Goal: Task Accomplishment & Management: Complete application form

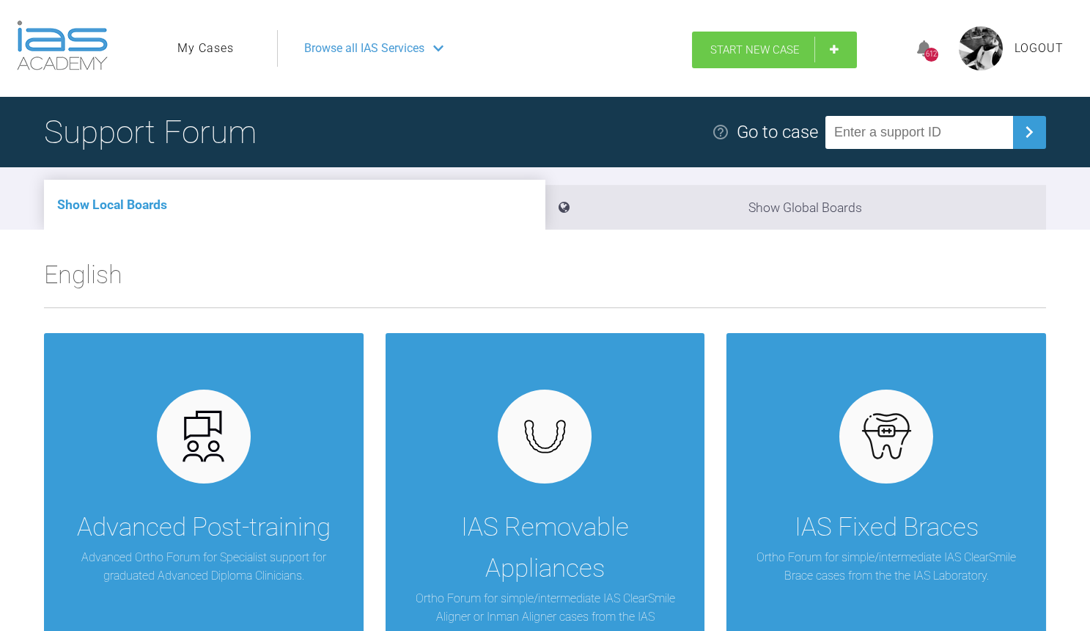
click at [787, 43] on link "Start New Case" at bounding box center [774, 50] width 165 height 37
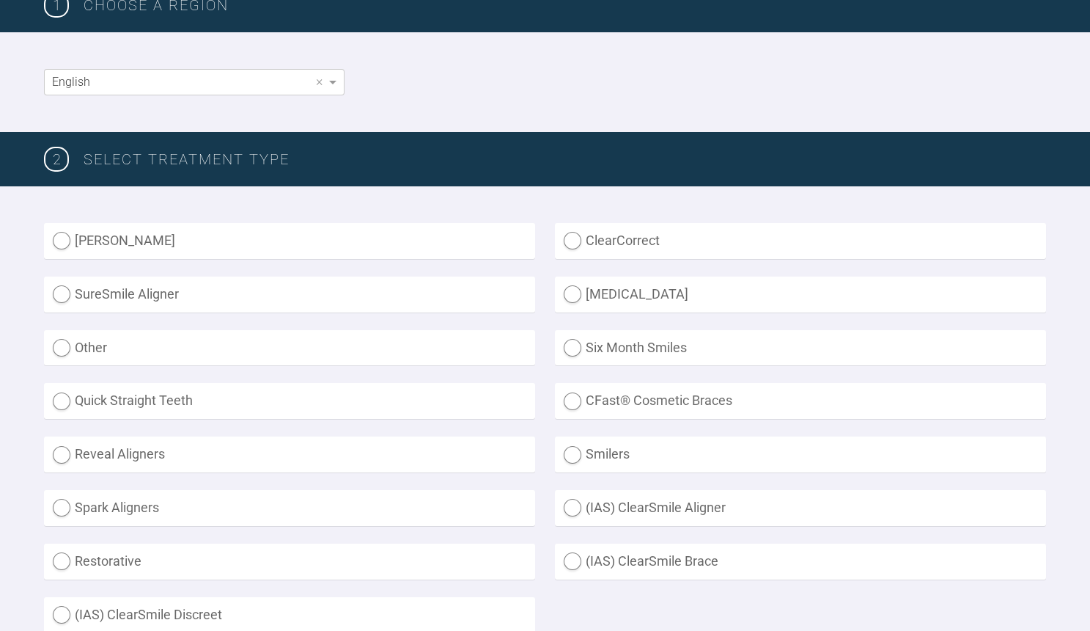
scroll to position [359, 0]
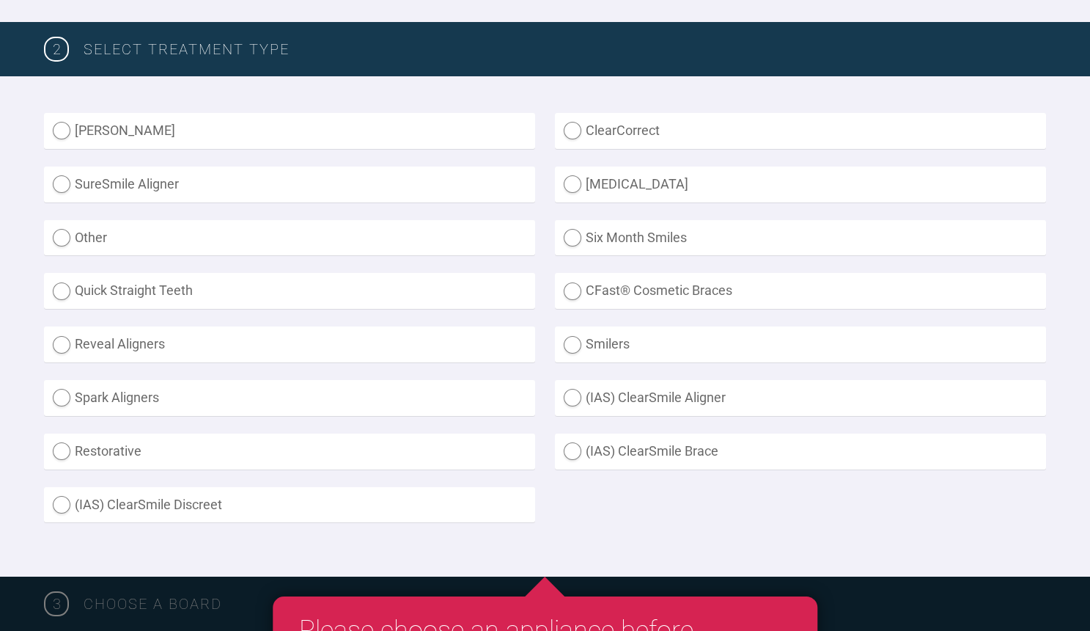
click at [88, 232] on label "Other" at bounding box center [289, 238] width 491 height 36
radio input "true"
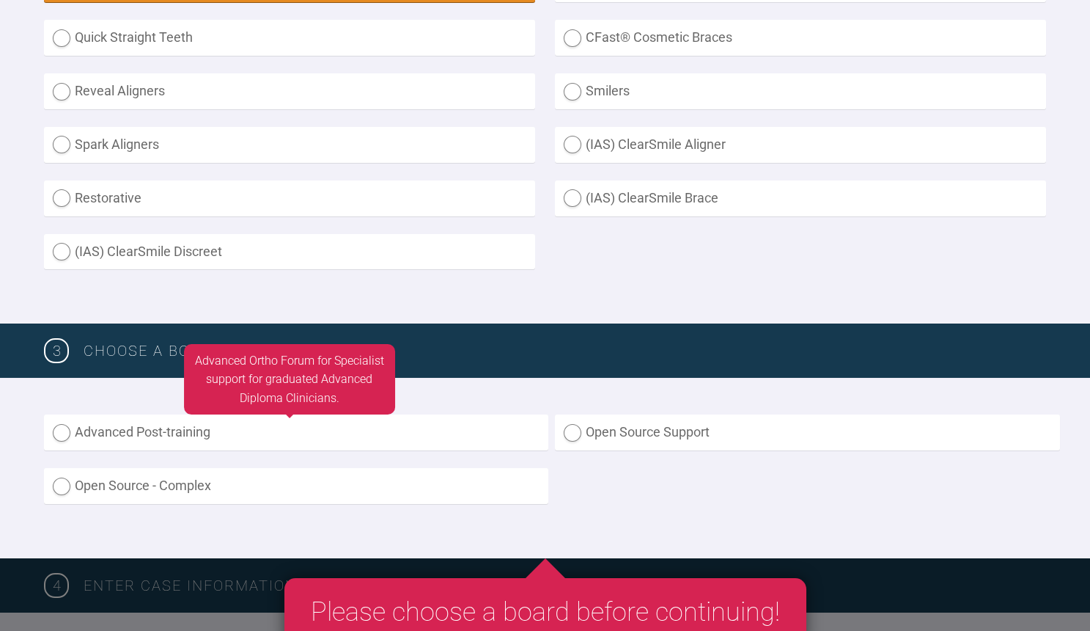
click at [175, 439] on label "Advanced Post-training" at bounding box center [296, 432] width 504 height 36
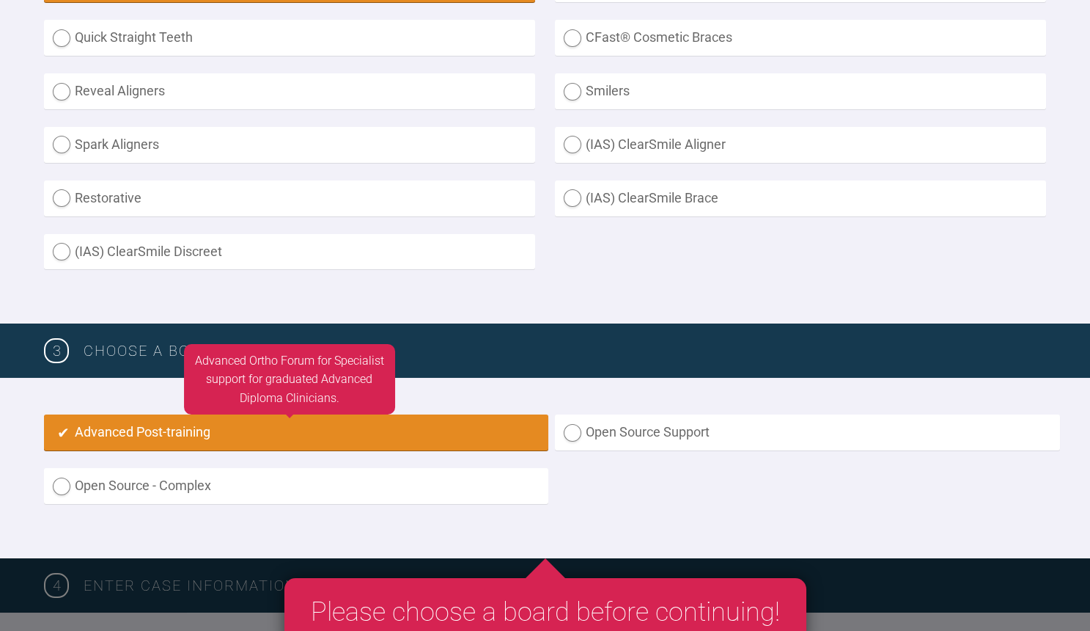
radio input "true"
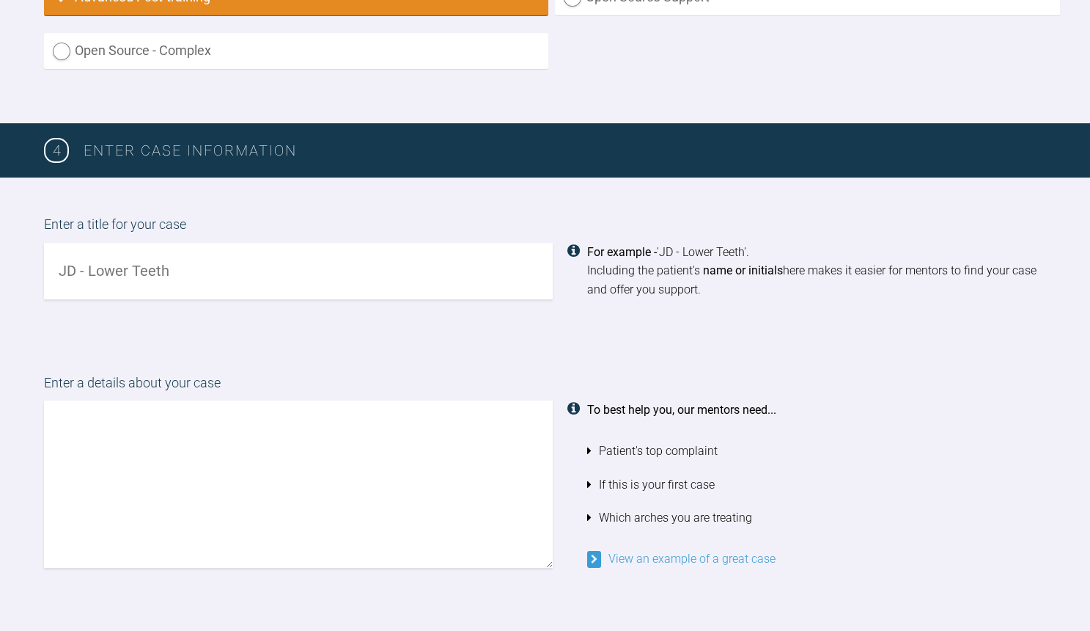
scroll to position [1053, 0]
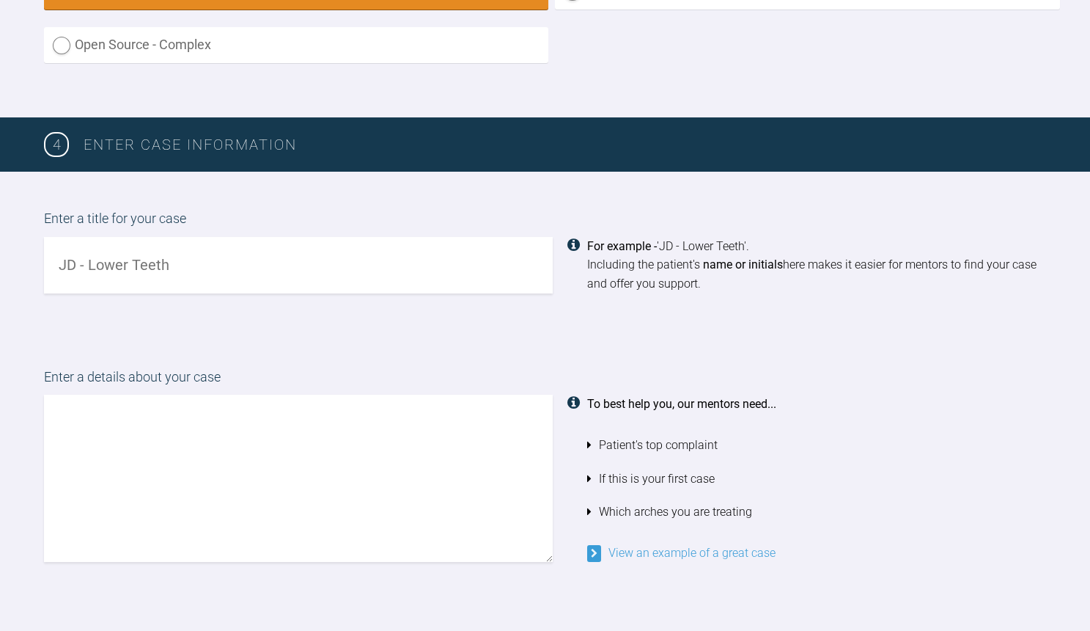
click at [194, 263] on input "text" at bounding box center [298, 265] width 509 height 56
type input "Mark - restricted envelope and mild crowding"
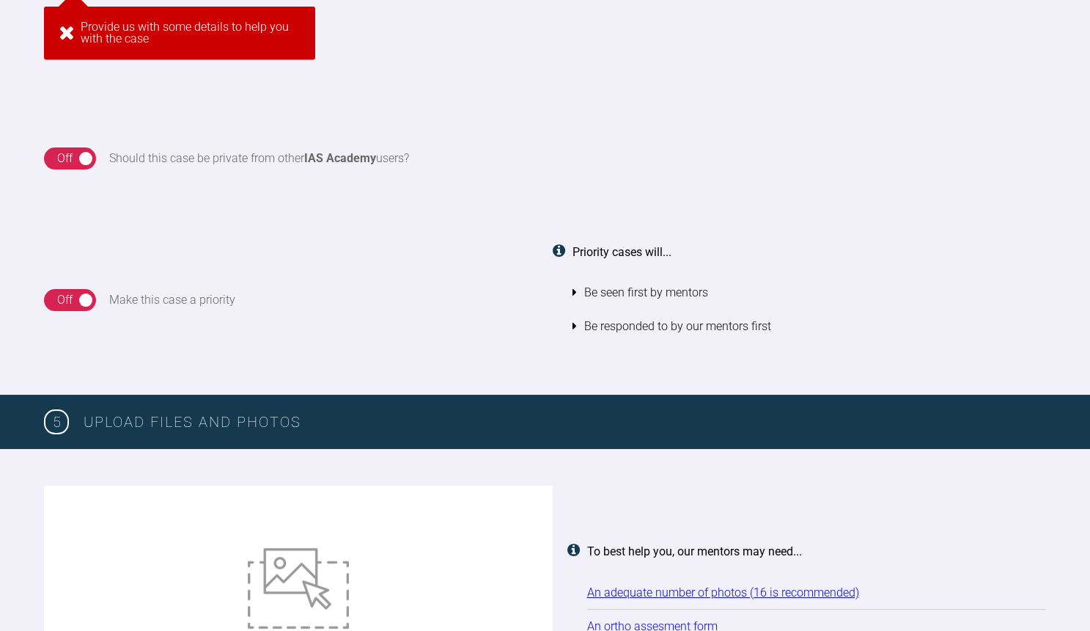
scroll to position [1264, 0]
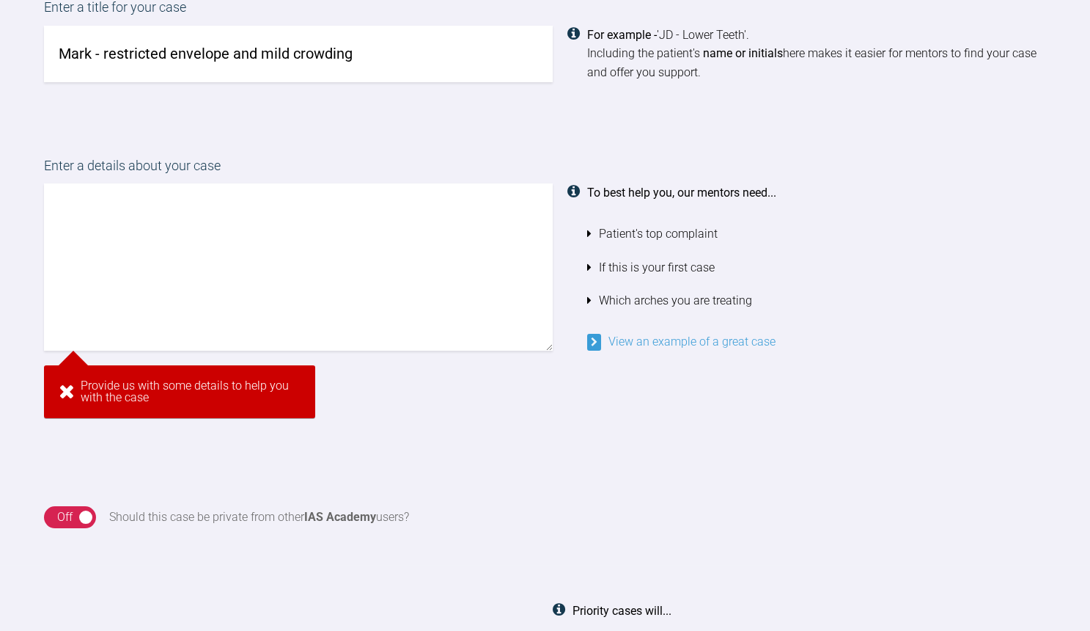
click at [94, 205] on textarea at bounding box center [298, 266] width 509 height 167
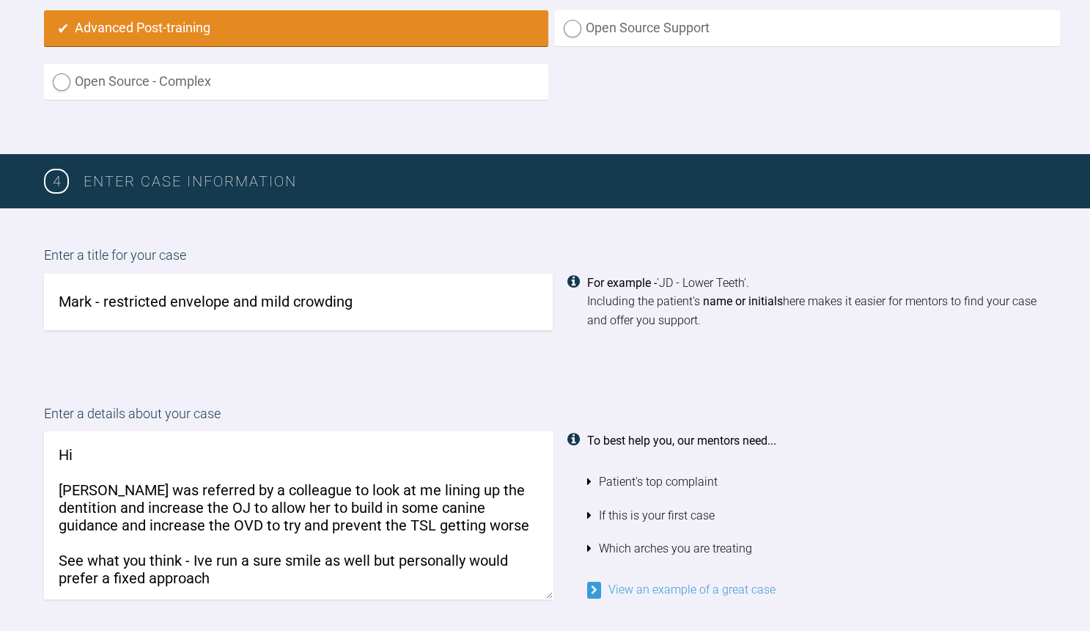
scroll to position [1168, 0]
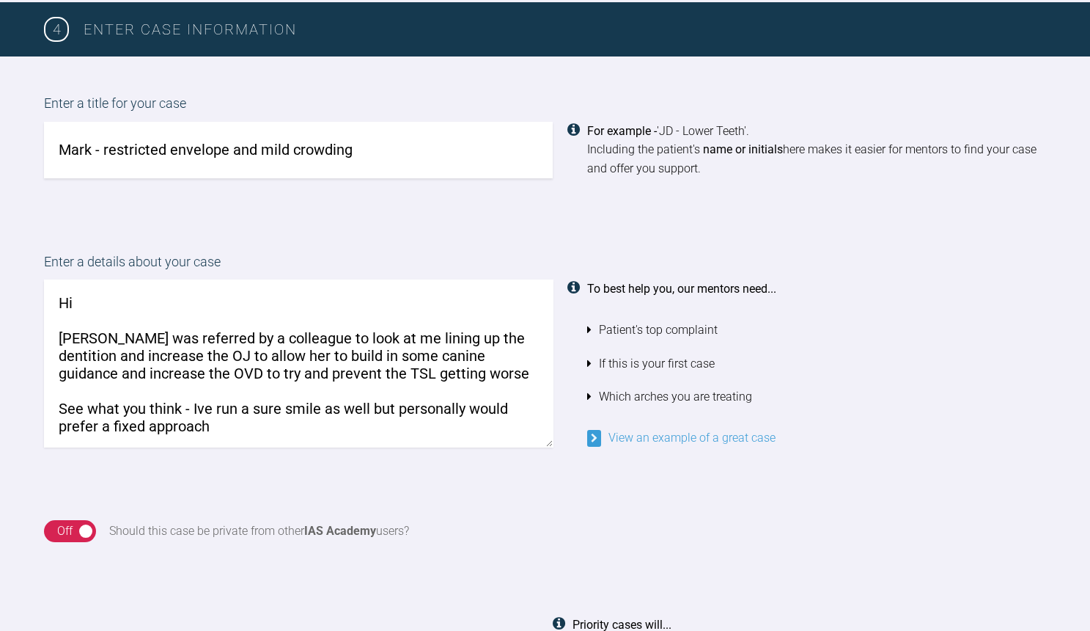
click at [221, 419] on textarea "Hi [PERSON_NAME] was referred by a colleague to look at me lining up the dentit…" at bounding box center [298, 362] width 509 height 167
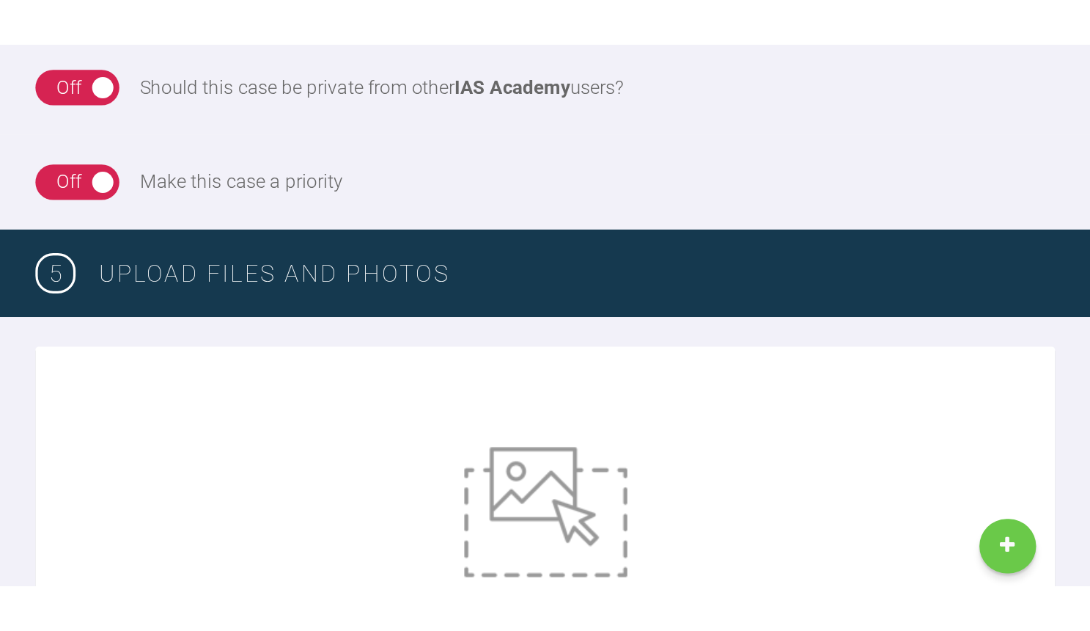
scroll to position [1518, 0]
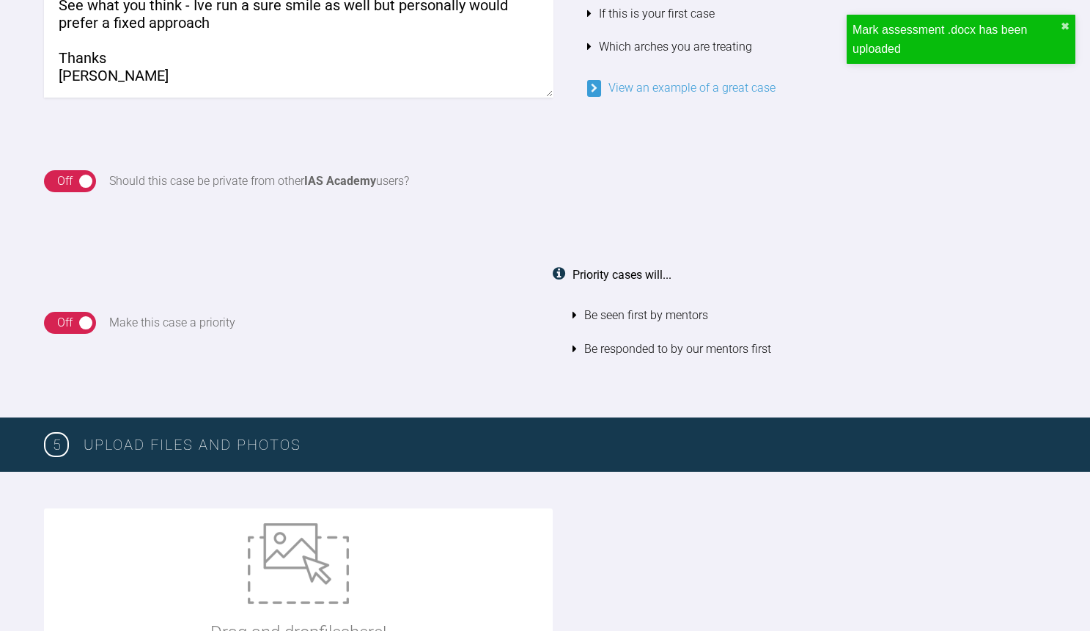
type textarea "Hi [PERSON_NAME] was referred by a colleague to look at me lining up the dentit…"
click at [249, 630] on p "Drag and drop files here!" at bounding box center [298, 632] width 176 height 28
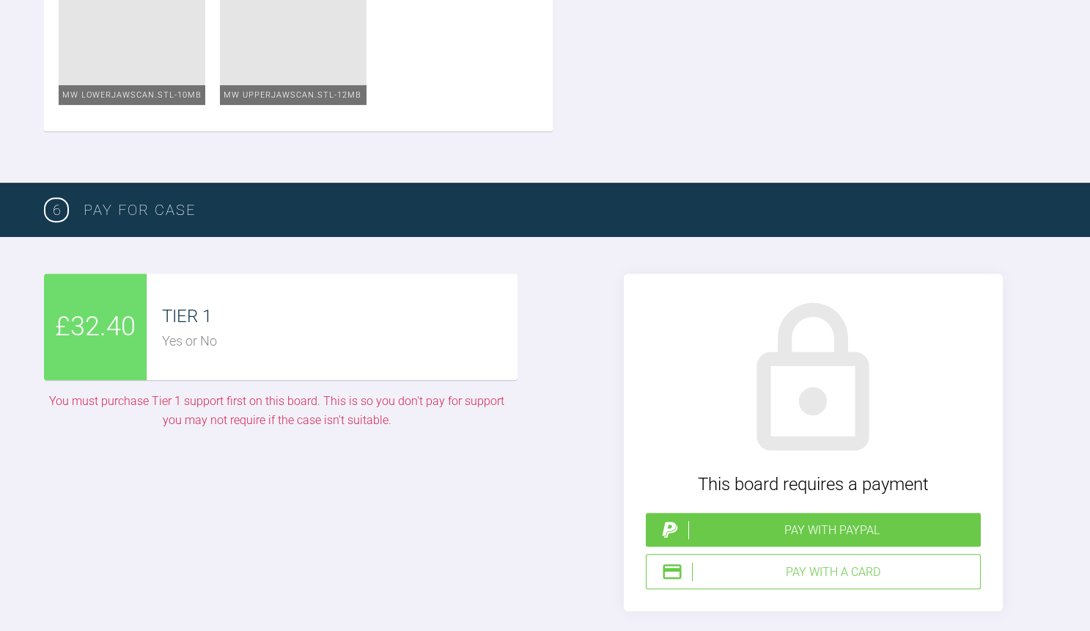
scroll to position [3229, 0]
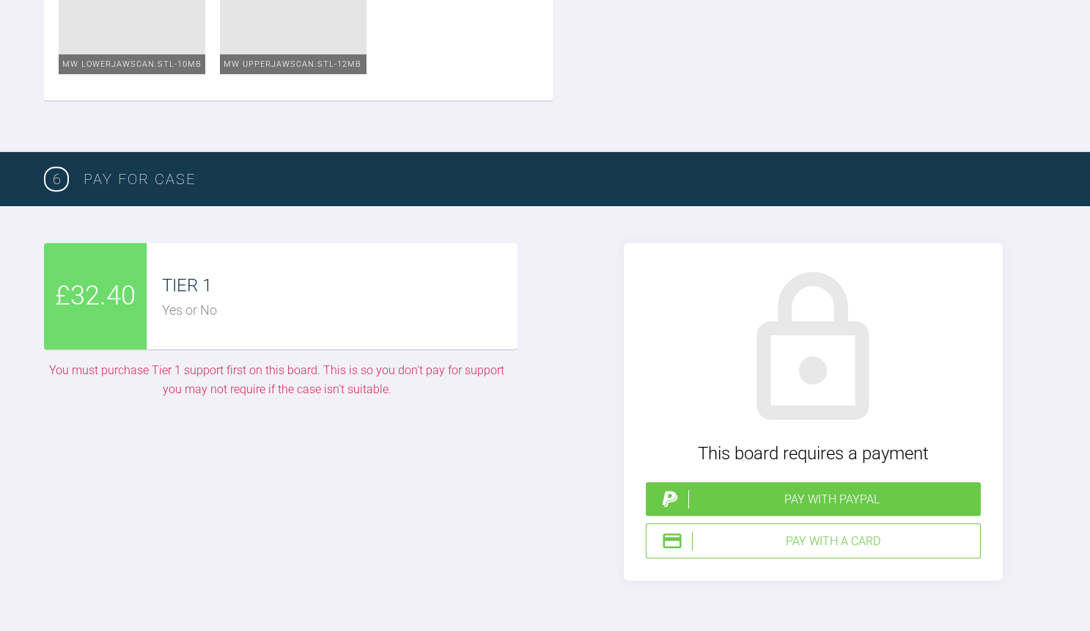
click at [821, 490] on div "Pay with PayPal" at bounding box center [832, 499] width 287 height 19
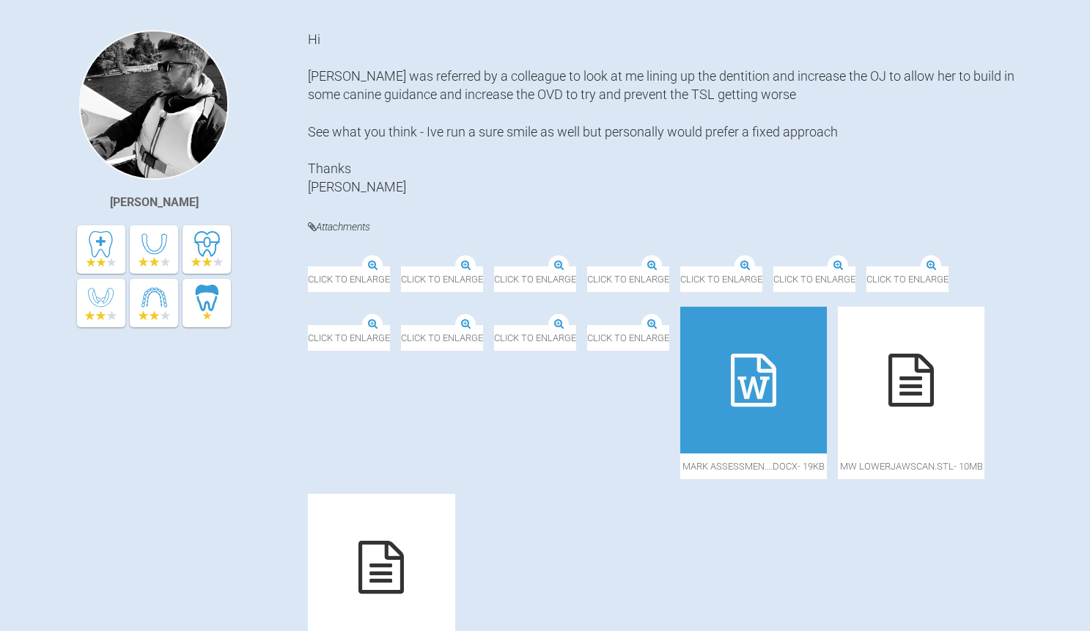
scroll to position [321, 0]
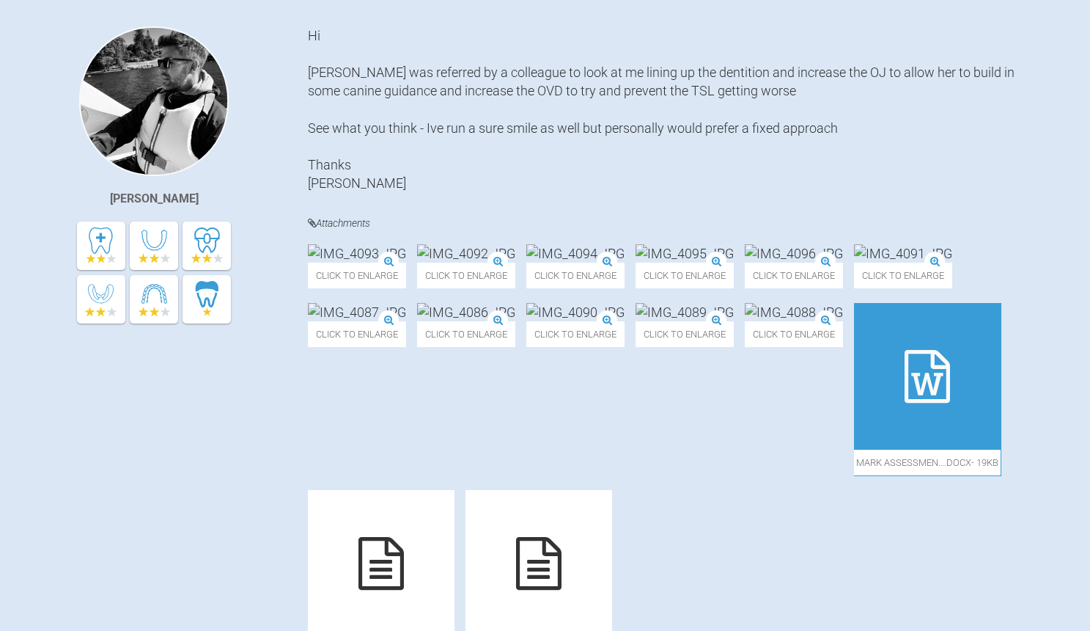
click at [661, 518] on div "Click to enlarge Click to enlarge Click to enlarge Click to enlarge Click to en…" at bounding box center [677, 460] width 738 height 433
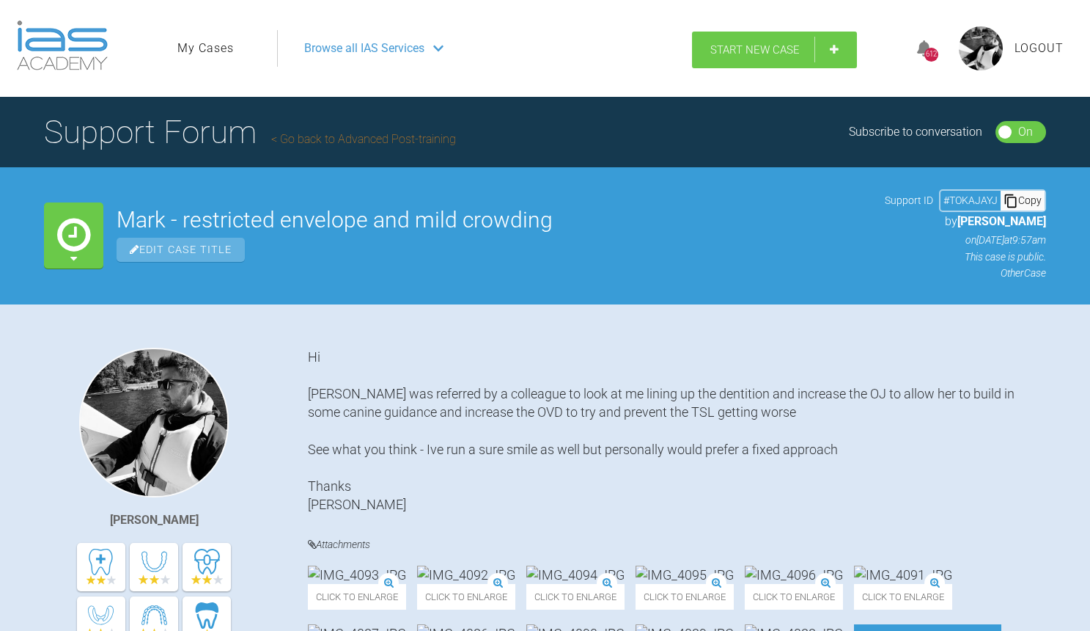
scroll to position [0, 0]
click at [789, 56] on link "Start New Case" at bounding box center [774, 50] width 165 height 37
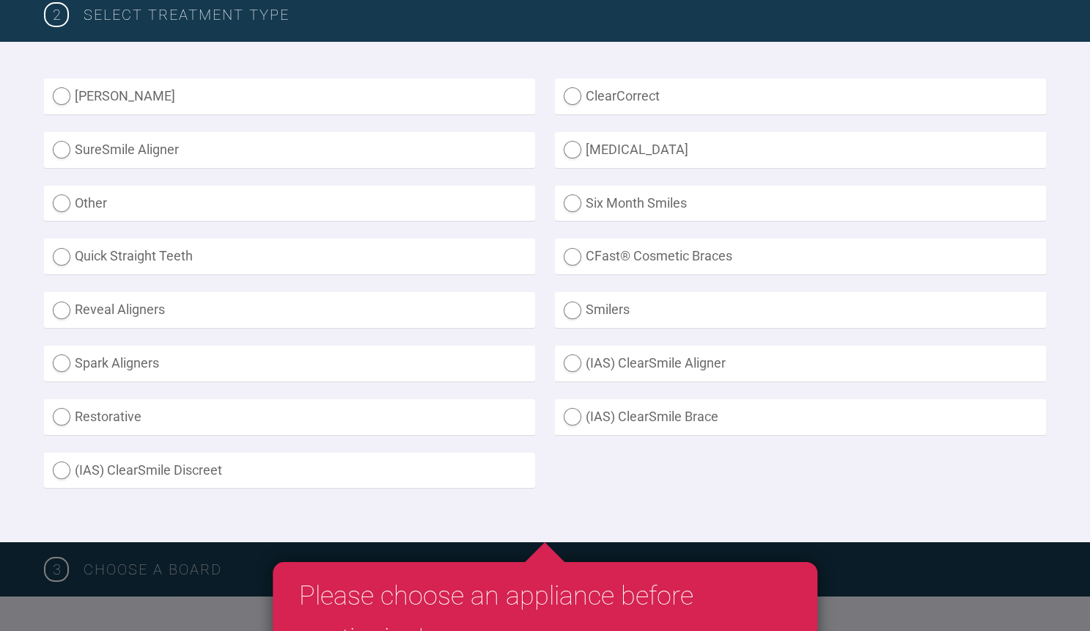
scroll to position [395, 0]
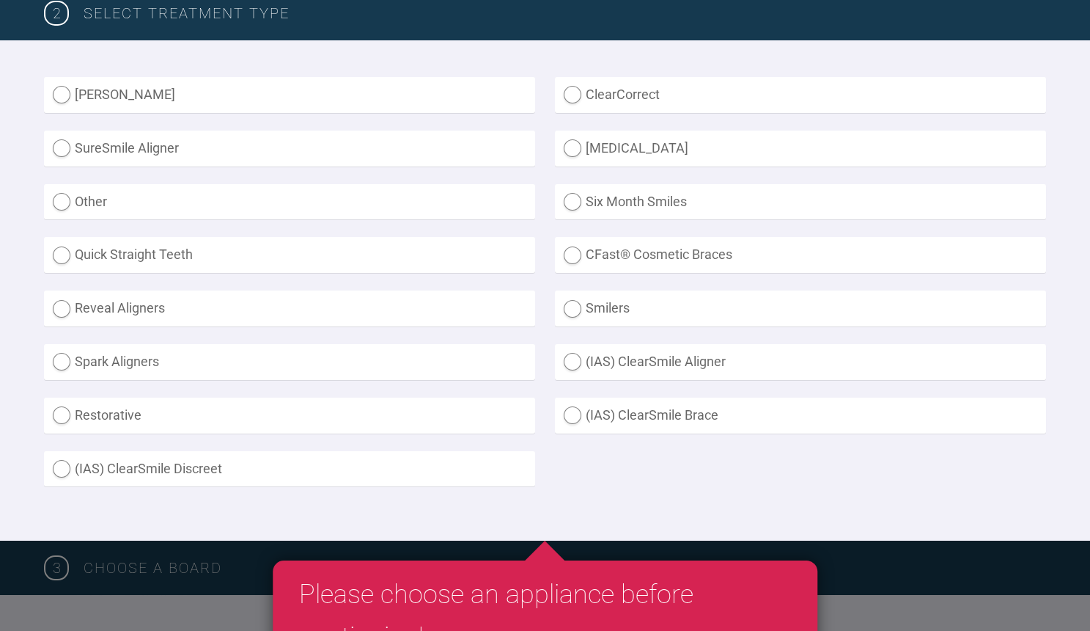
click at [136, 202] on label "Other" at bounding box center [289, 202] width 491 height 36
radio input "true"
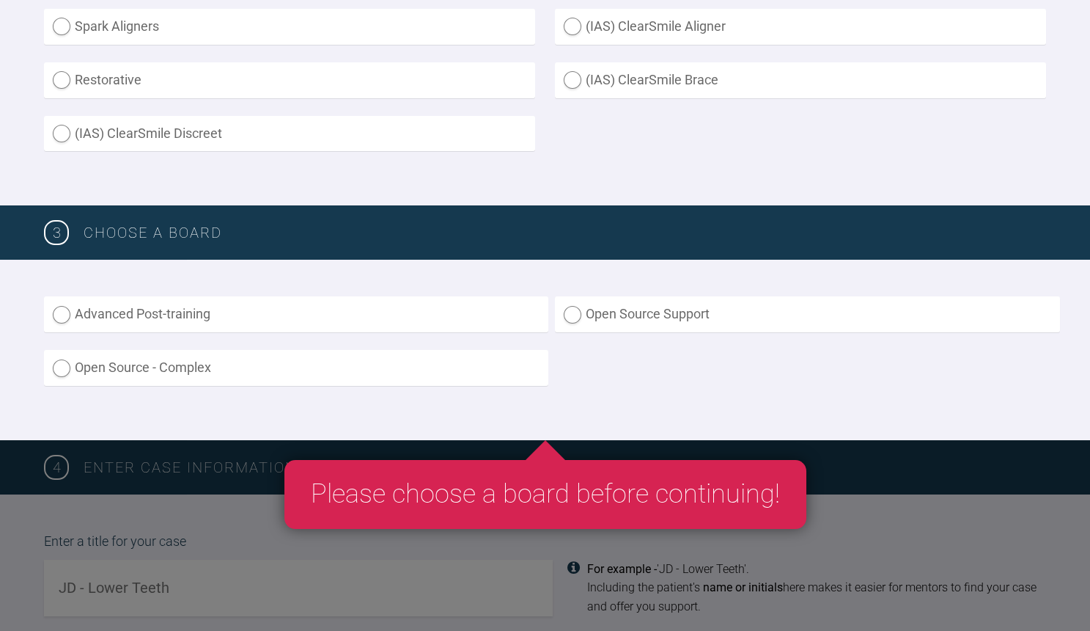
scroll to position [958, 0]
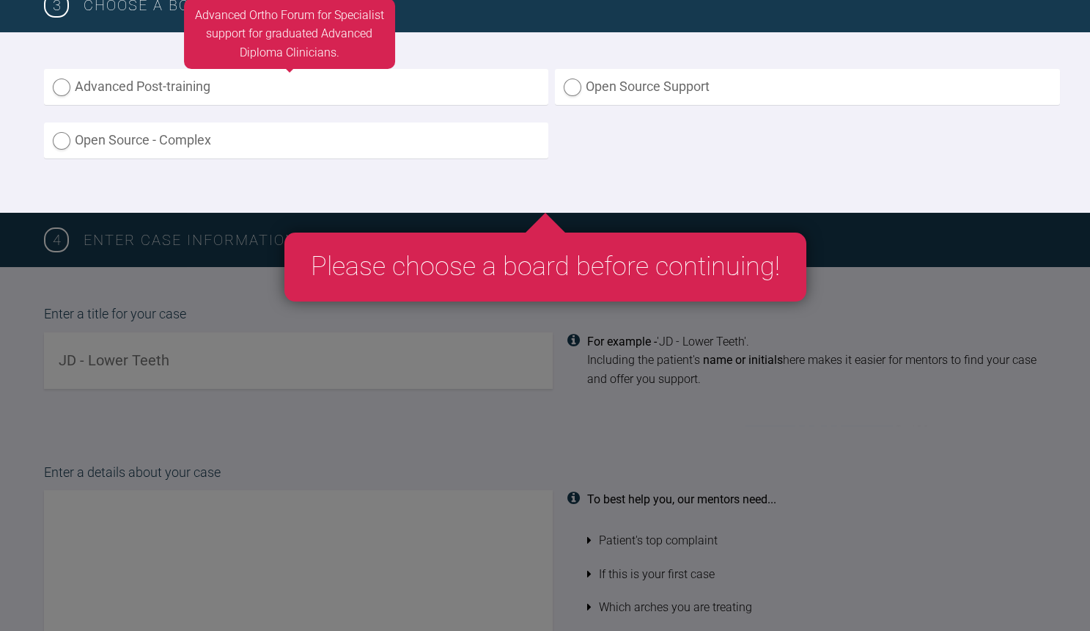
click at [163, 90] on label "Advanced Post-training" at bounding box center [296, 87] width 504 height 36
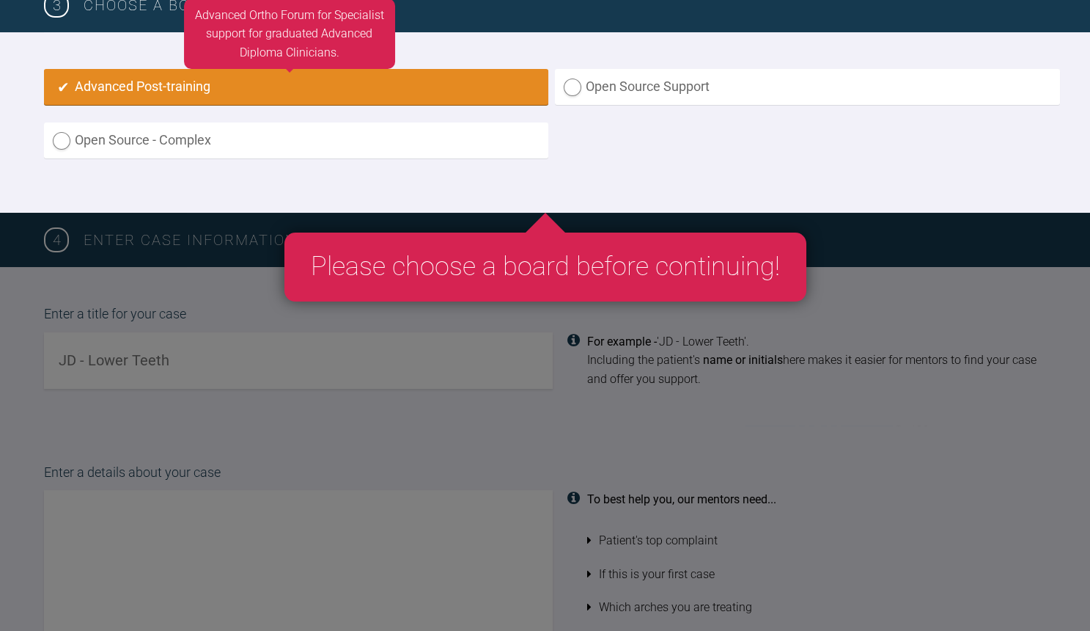
radio input "true"
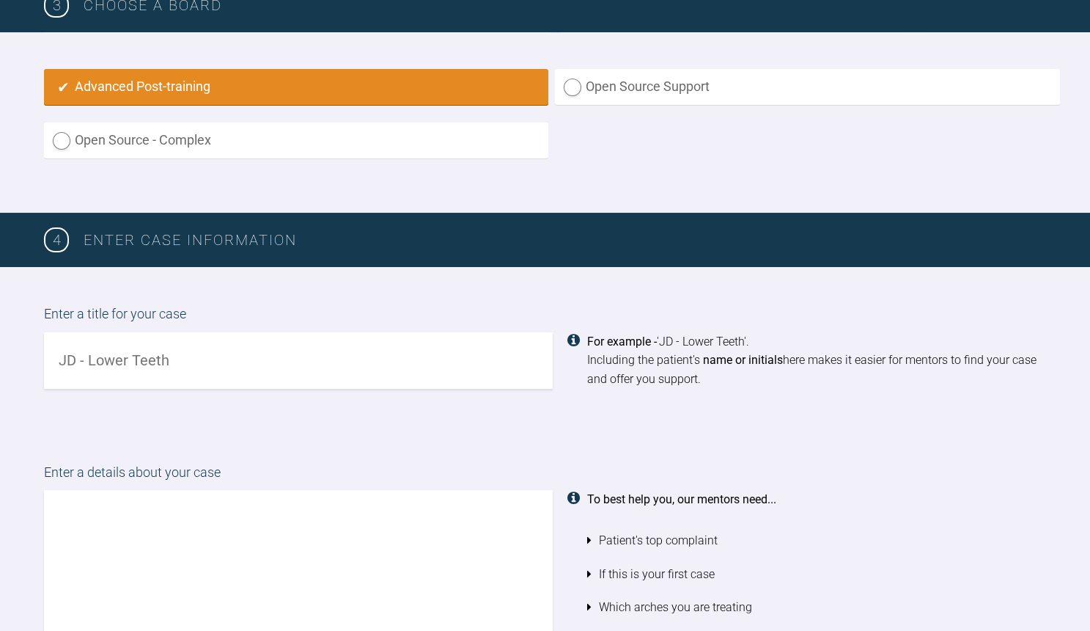
click at [191, 353] on input "text" at bounding box center [298, 360] width 509 height 56
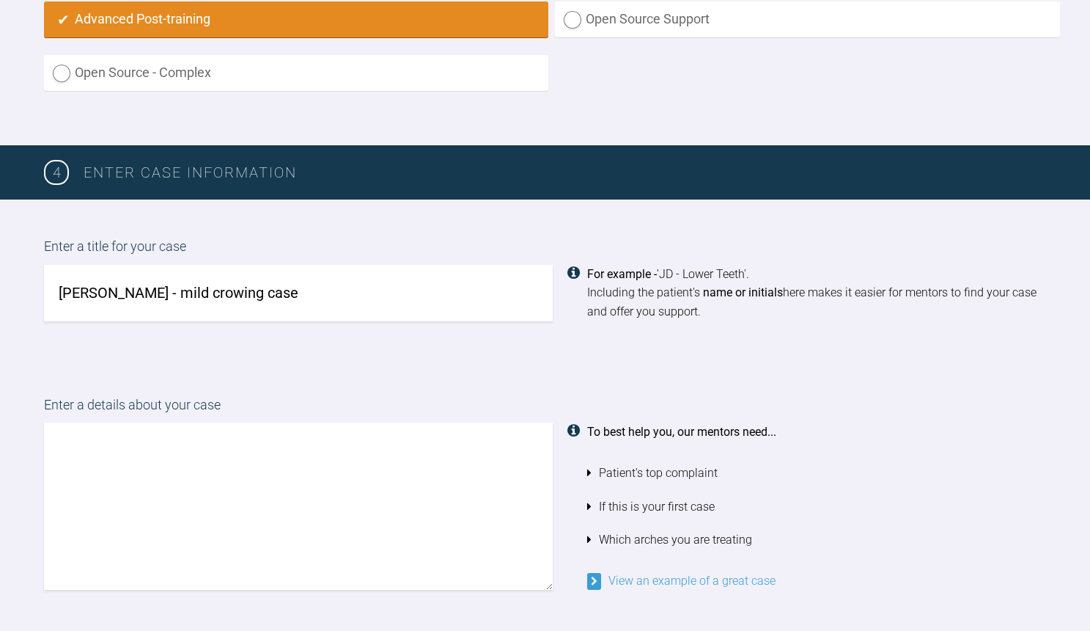
scroll to position [1047, 0]
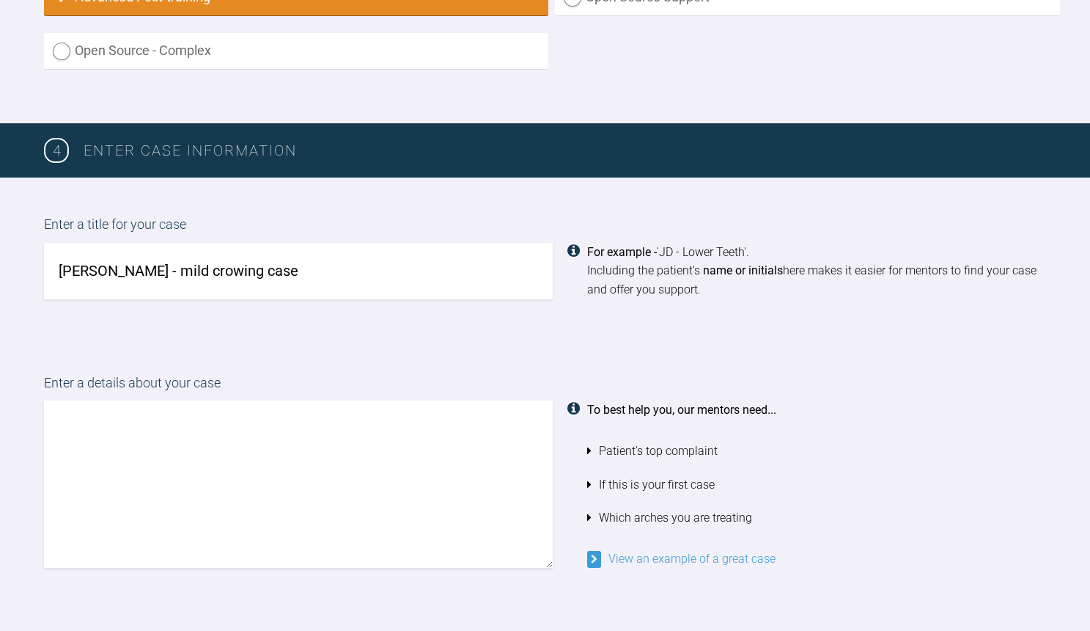
type input "[PERSON_NAME] - mild crowing case"
click at [156, 428] on textarea at bounding box center [298, 483] width 509 height 167
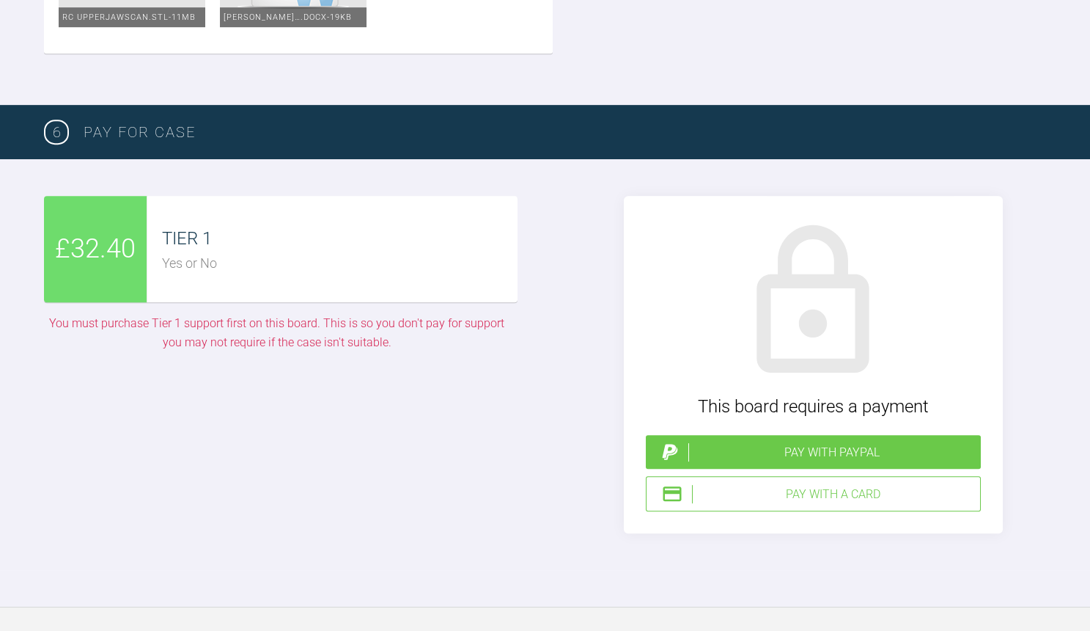
scroll to position [3368, 0]
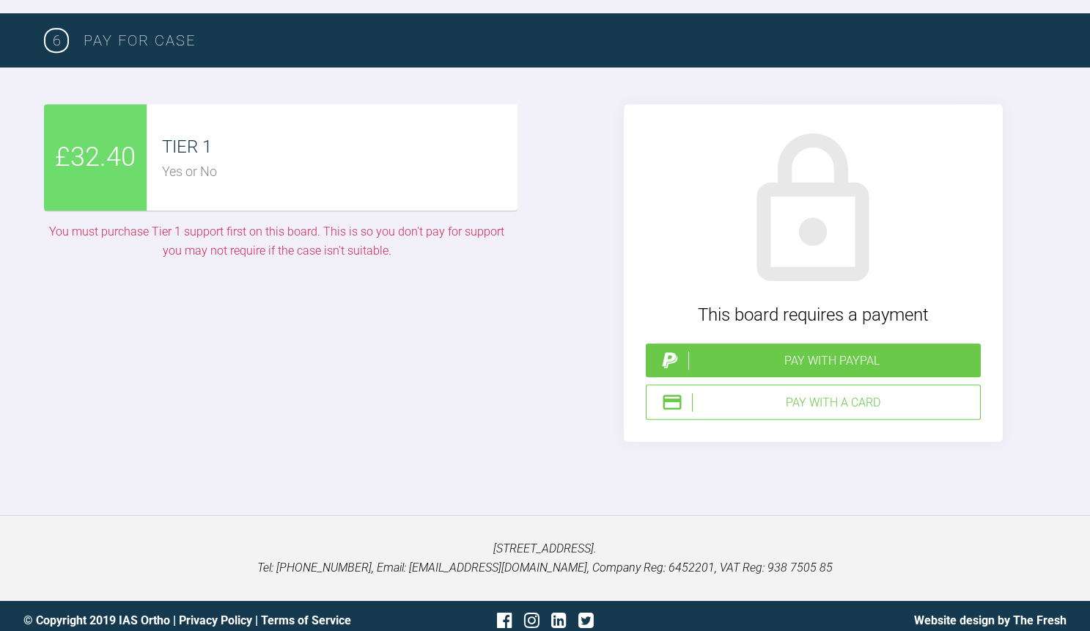
type textarea "Hi [PERSON_NAME] has had previous Ortho in the past but failed to wear retainer…"
click at [793, 351] on div "Pay with PayPal" at bounding box center [832, 360] width 287 height 19
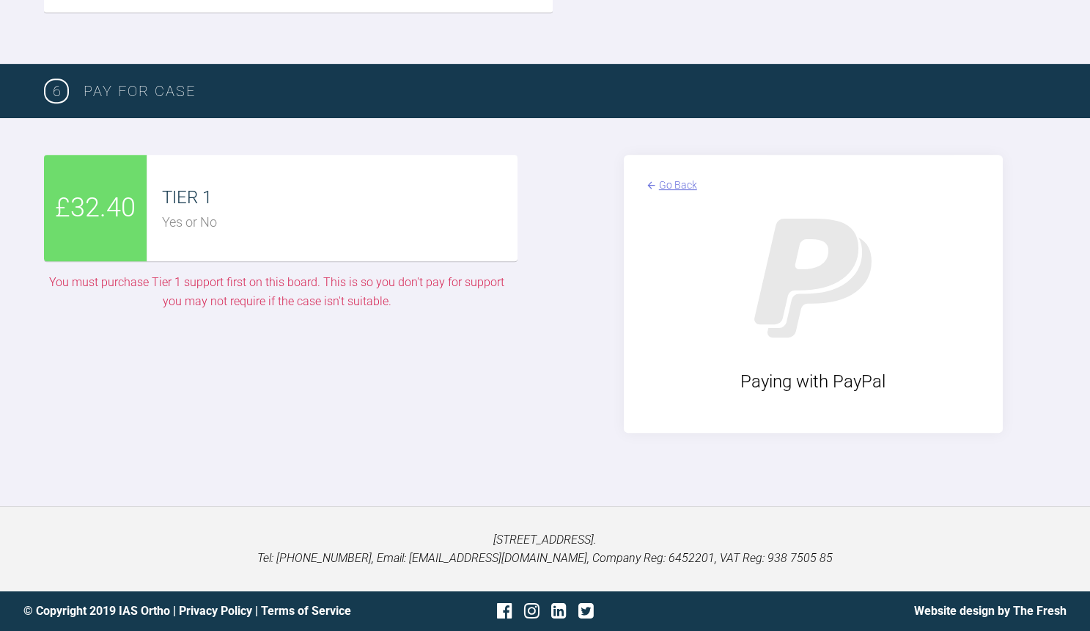
scroll to position [3308, 0]
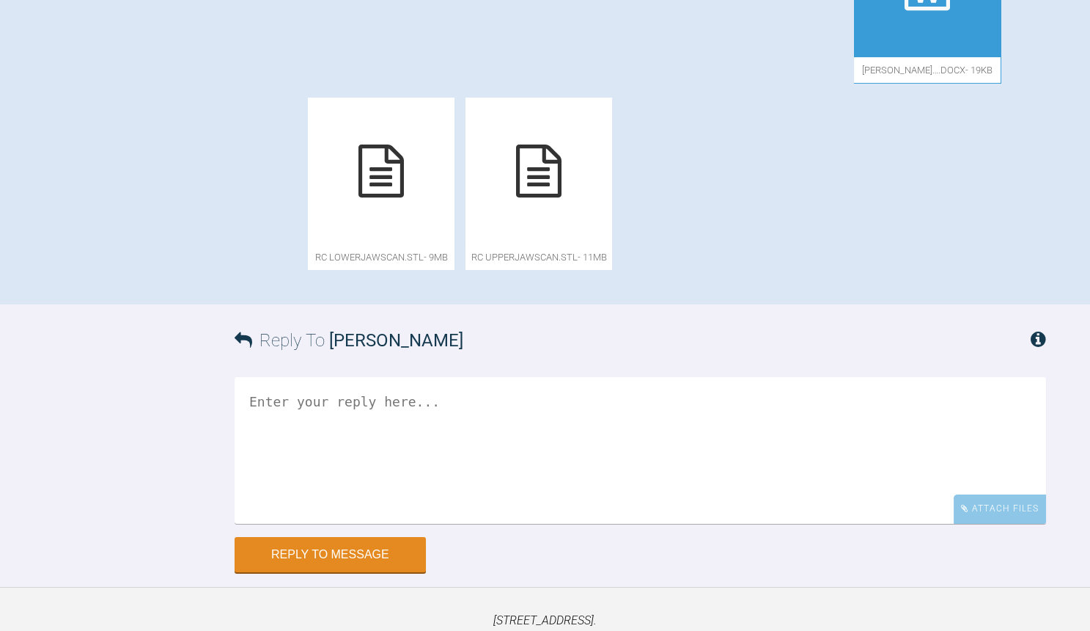
scroll to position [789, 0]
